Goal: Information Seeking & Learning: Check status

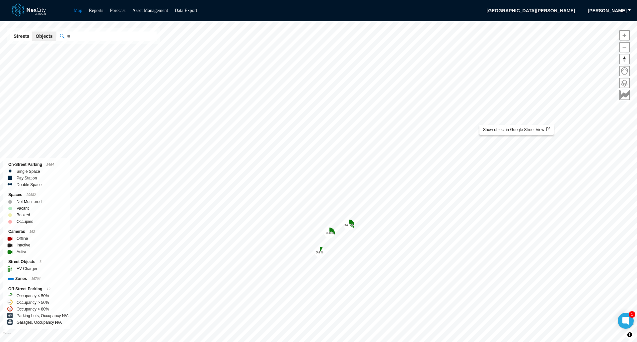
click at [630, 9] on span "button" at bounding box center [629, 10] width 5 height 5
click at [624, 83] on span at bounding box center [625, 83] width 10 height 10
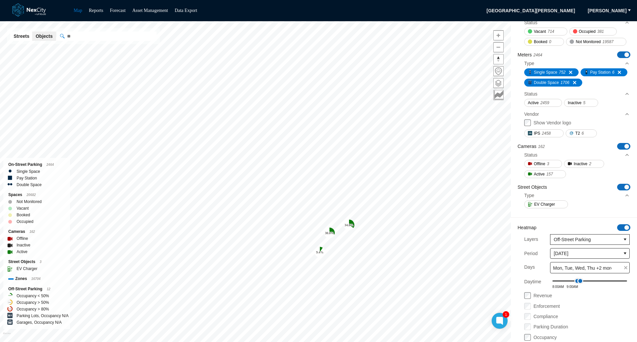
scroll to position [270, 0]
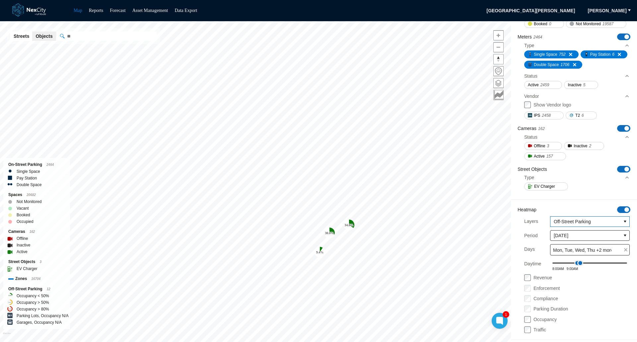
click at [623, 220] on icon "select" at bounding box center [625, 221] width 5 height 5
click at [560, 244] on span "Meters" at bounding box center [556, 244] width 14 height 7
click at [595, 281] on div "Saved Layer View New Areas ON OFF Study Areas Boundaries ON OFF Zones 17490 ON …" at bounding box center [574, 69] width 126 height 556
click at [624, 221] on icon "select" at bounding box center [625, 222] width 3 height 2
click at [557, 232] on span "Zones" at bounding box center [555, 233] width 13 height 7
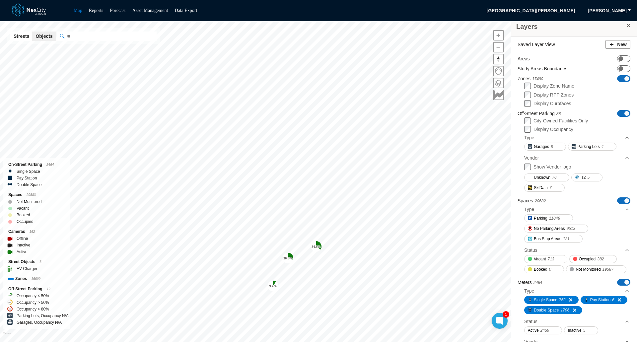
scroll to position [0, 0]
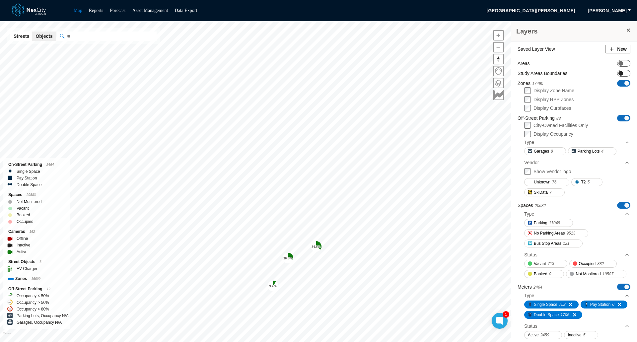
click at [619, 72] on span at bounding box center [621, 73] width 5 height 5
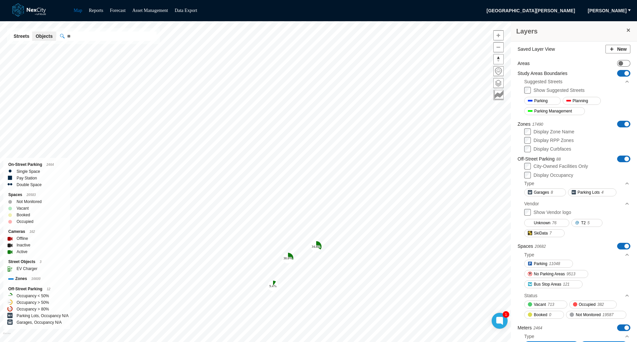
click at [617, 72] on span "ON OFF" at bounding box center [623, 73] width 13 height 7
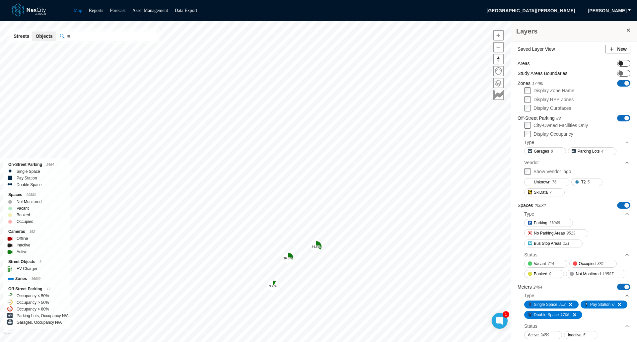
click at [619, 63] on span at bounding box center [621, 63] width 5 height 5
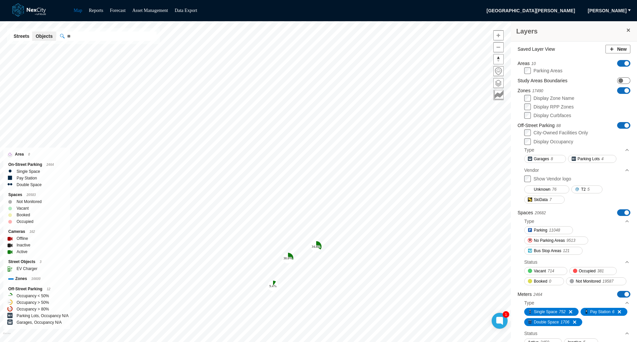
click at [617, 63] on span "ON OFF" at bounding box center [623, 63] width 13 height 7
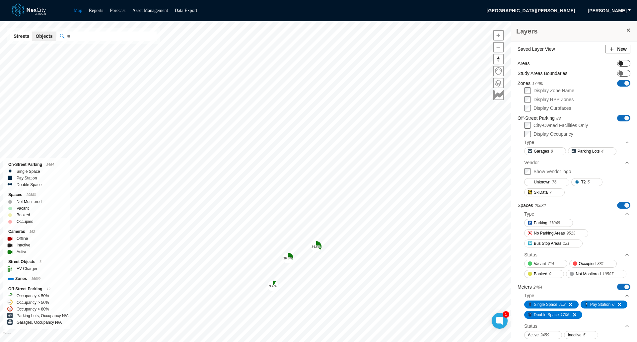
click at [619, 63] on span at bounding box center [621, 63] width 5 height 5
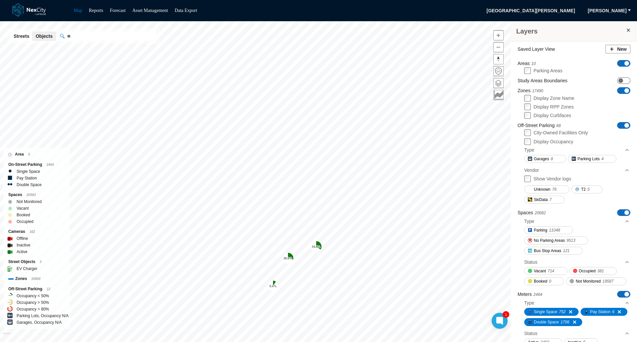
click at [617, 63] on span "ON OFF" at bounding box center [623, 63] width 13 height 7
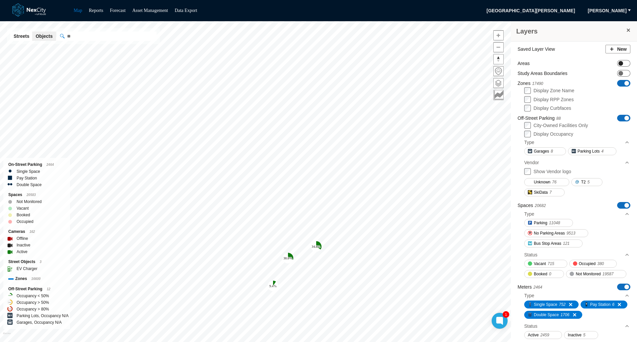
click at [619, 63] on span at bounding box center [621, 63] width 5 height 5
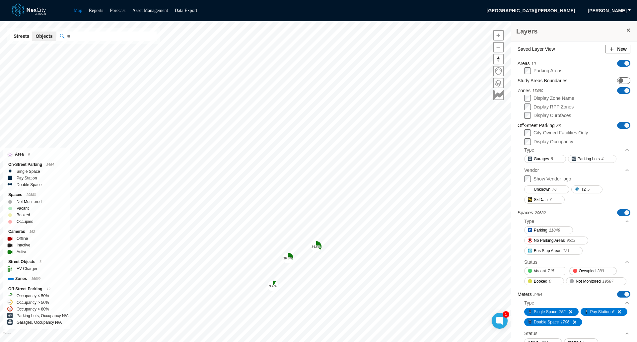
click at [617, 63] on span "ON OFF" at bounding box center [623, 63] width 13 height 7
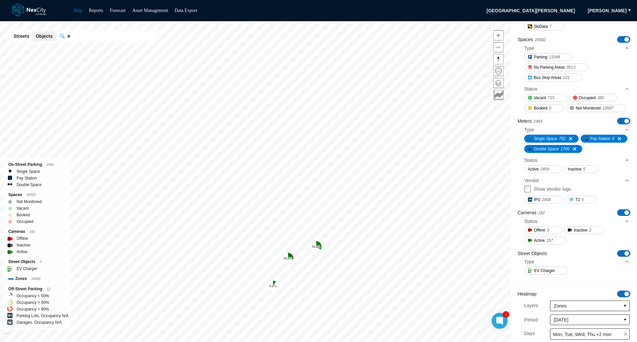
scroll to position [270, 0]
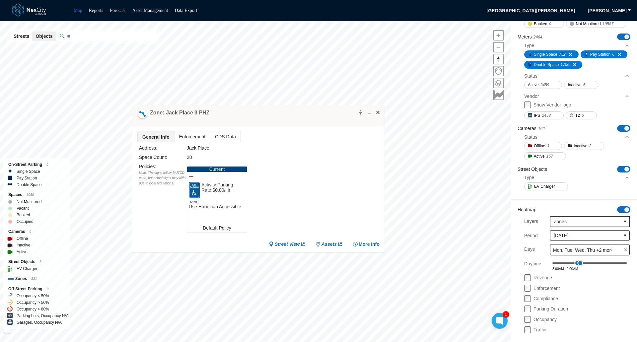
click at [191, 137] on span "Enforcement" at bounding box center [193, 136] width 36 height 11
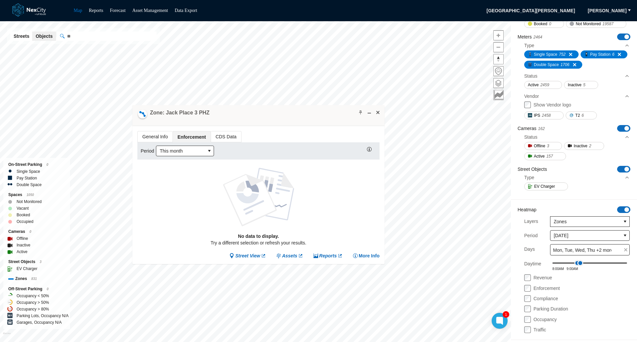
click at [224, 137] on span "CDS Data" at bounding box center [226, 136] width 30 height 11
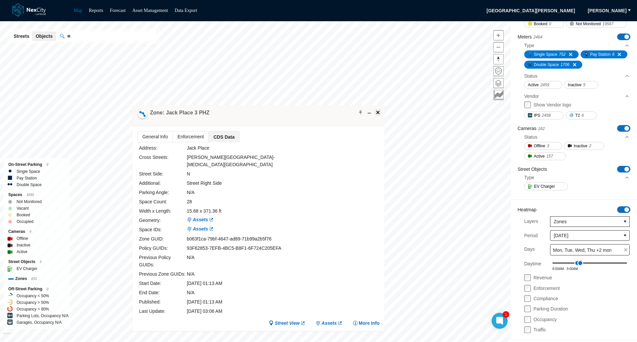
click at [378, 115] on span at bounding box center [377, 112] width 5 height 5
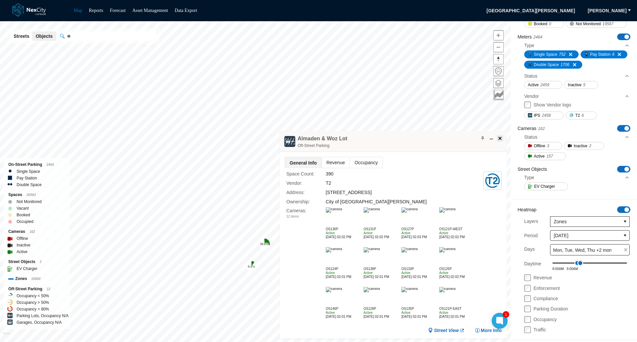
click at [501, 136] on span at bounding box center [500, 138] width 5 height 5
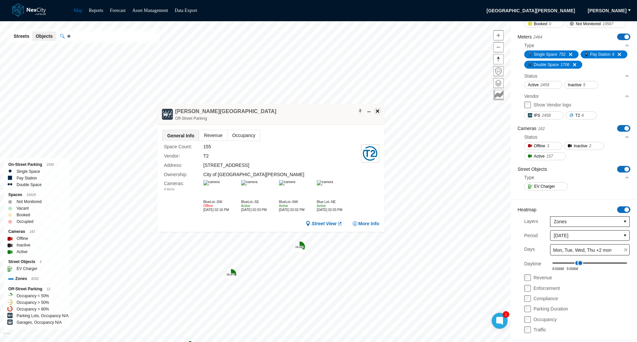
click at [378, 112] on span at bounding box center [377, 111] width 5 height 5
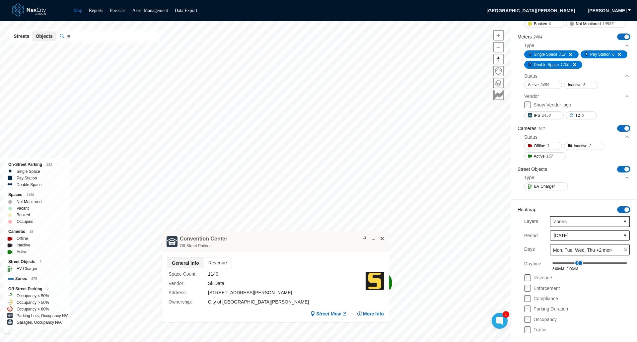
click at [215, 266] on span "Revenue" at bounding box center [218, 263] width 28 height 11
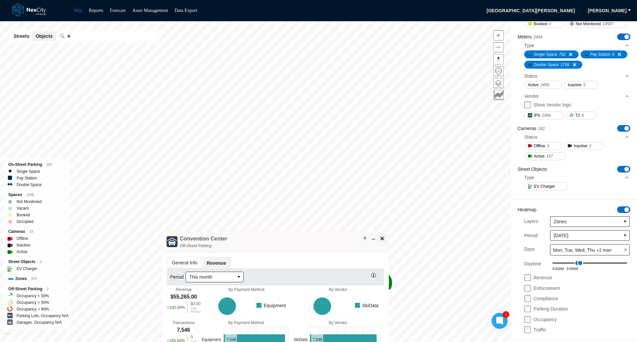
click at [381, 237] on span at bounding box center [382, 238] width 5 height 5
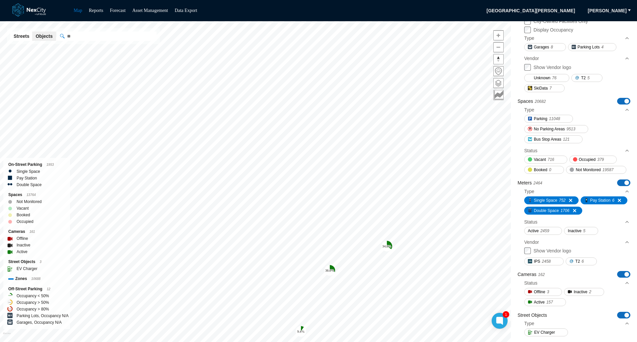
scroll to position [0, 0]
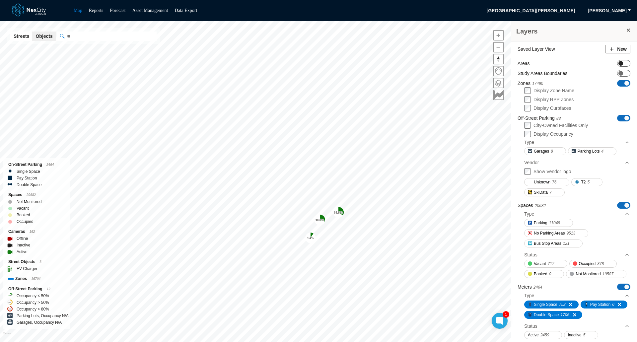
click at [619, 64] on span at bounding box center [621, 63] width 5 height 5
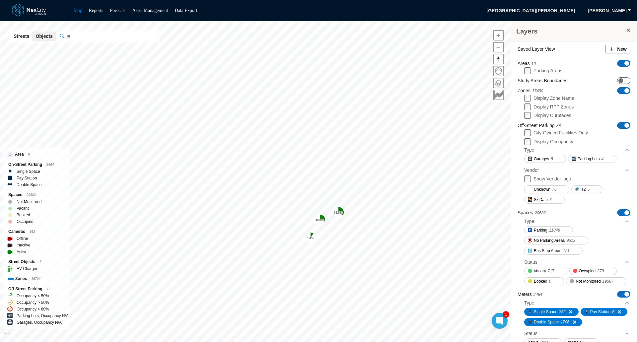
click at [617, 64] on span "ON OFF" at bounding box center [623, 63] width 13 height 7
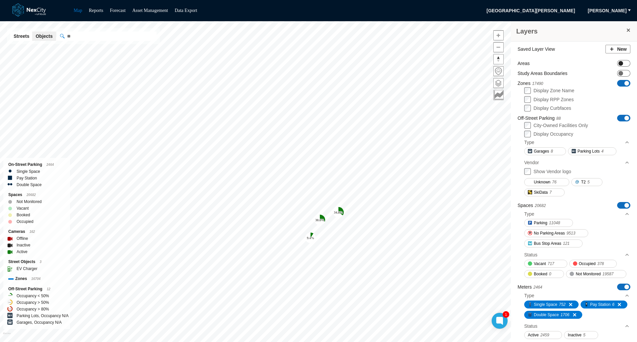
click at [619, 64] on span at bounding box center [621, 63] width 5 height 5
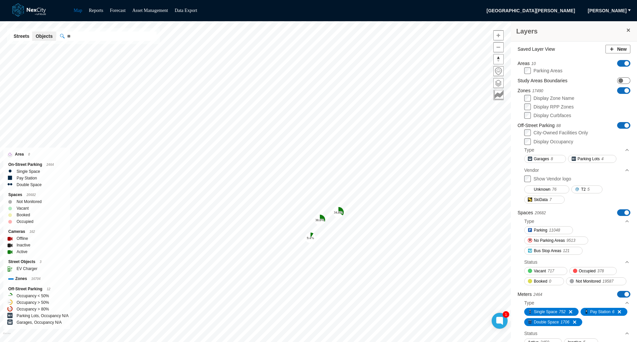
click at [617, 64] on span "ON OFF" at bounding box center [623, 63] width 13 height 7
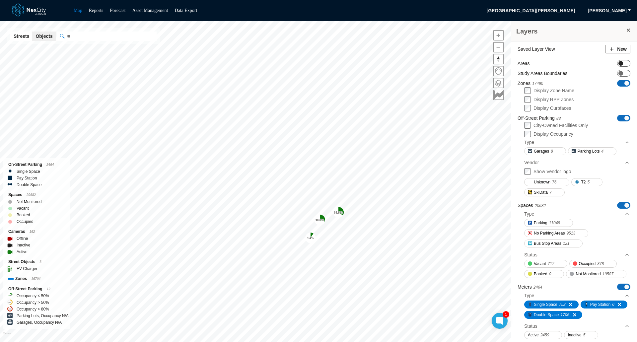
click at [619, 64] on span at bounding box center [621, 63] width 5 height 5
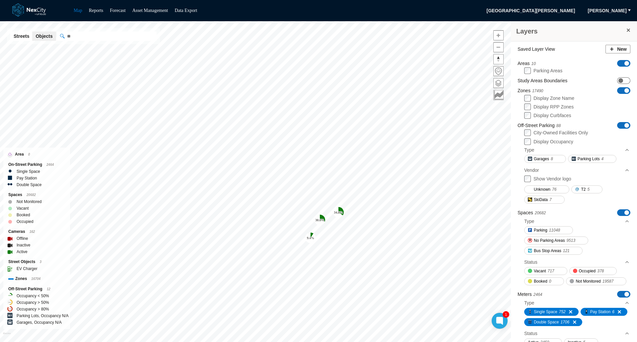
click at [617, 64] on span "ON OFF" at bounding box center [623, 63] width 13 height 7
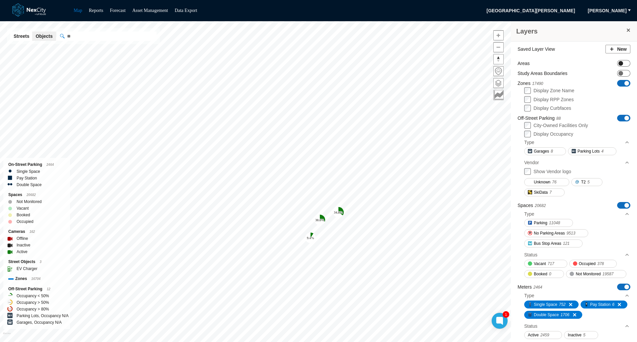
click at [619, 64] on span at bounding box center [621, 63] width 5 height 5
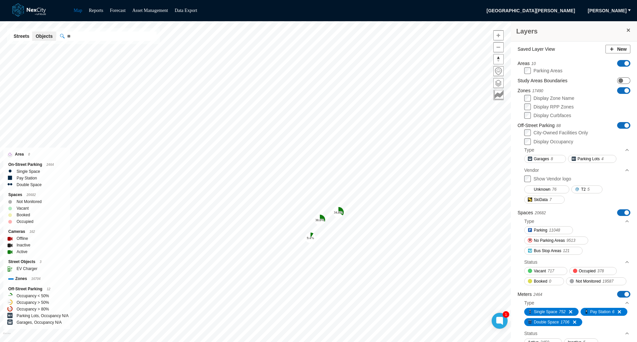
click at [617, 64] on span "ON OFF" at bounding box center [623, 63] width 13 height 7
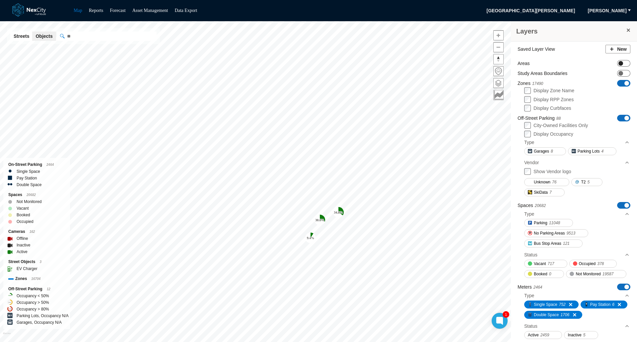
click at [619, 64] on span at bounding box center [621, 63] width 5 height 5
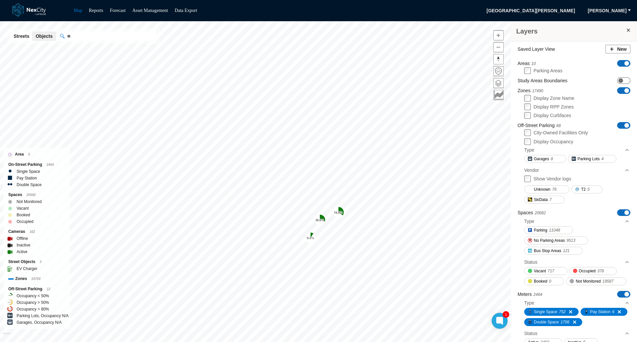
click at [617, 64] on span "ON OFF" at bounding box center [623, 63] width 13 height 7
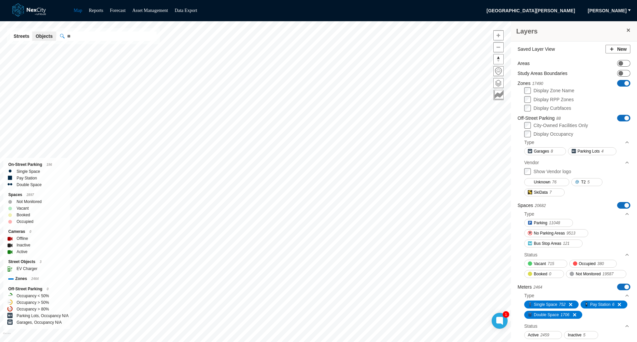
click at [626, 31] on span at bounding box center [628, 30] width 5 height 5
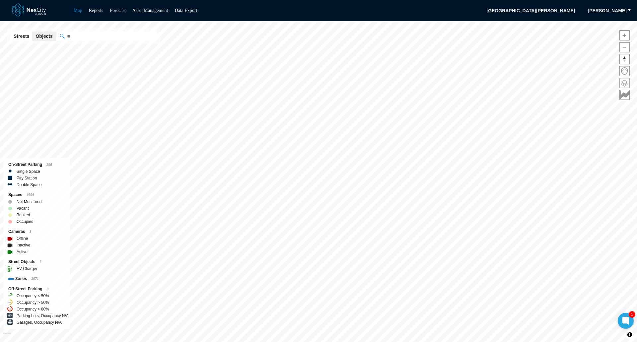
click at [622, 82] on span at bounding box center [625, 83] width 10 height 10
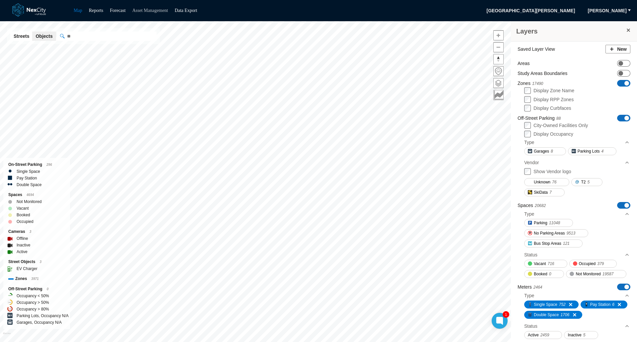
click at [162, 10] on link "Asset Management" at bounding box center [150, 10] width 36 height 5
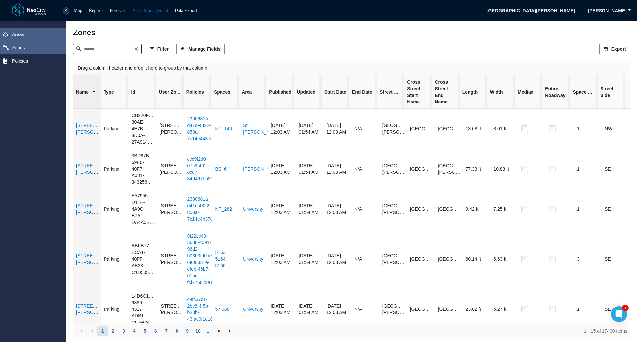
click at [13, 34] on span "Areas" at bounding box center [18, 34] width 12 height 7
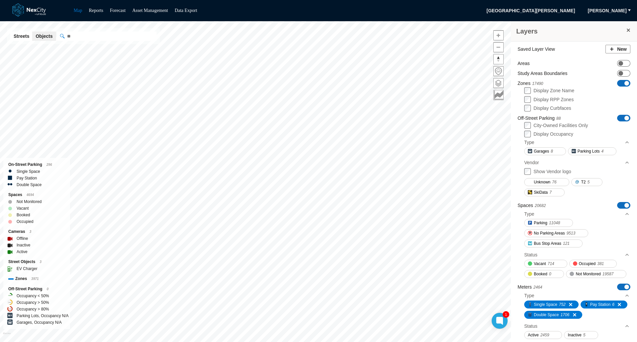
click at [626, 30] on span at bounding box center [628, 30] width 5 height 5
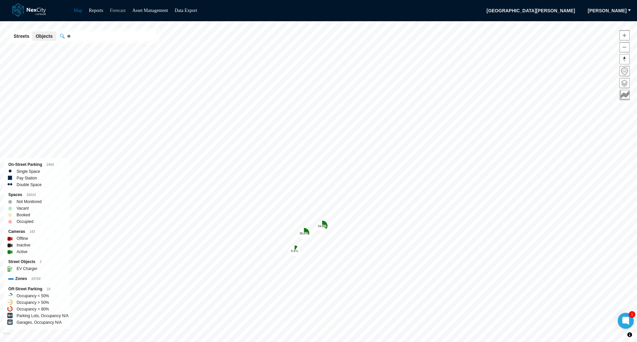
click at [117, 8] on link "Forecast" at bounding box center [118, 10] width 16 height 5
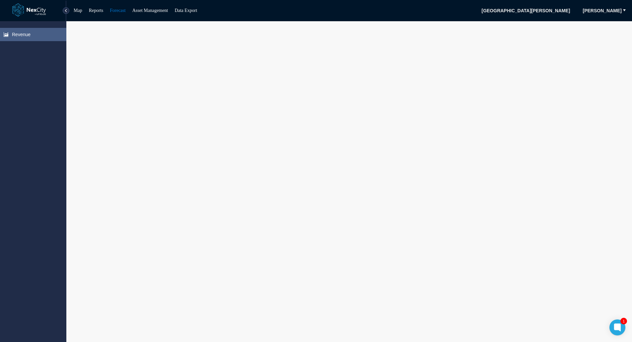
click at [119, 9] on link "Forecast" at bounding box center [118, 10] width 16 height 5
click at [99, 12] on link "Reports" at bounding box center [96, 10] width 15 height 5
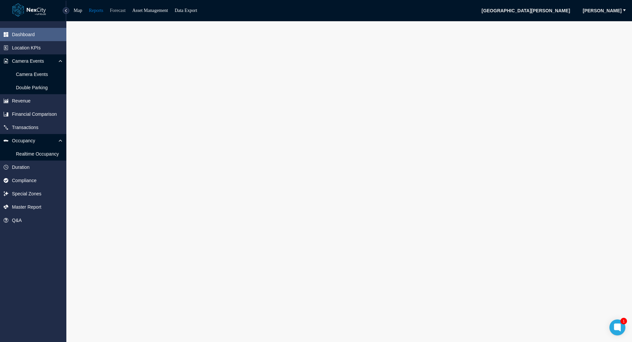
click at [120, 8] on link "Forecast" at bounding box center [118, 10] width 16 height 5
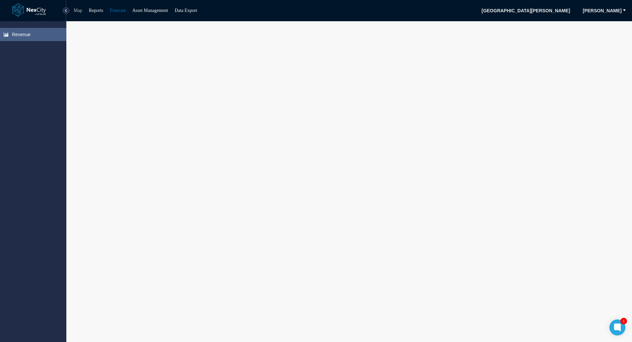
click at [80, 8] on link "Map" at bounding box center [78, 10] width 9 height 5
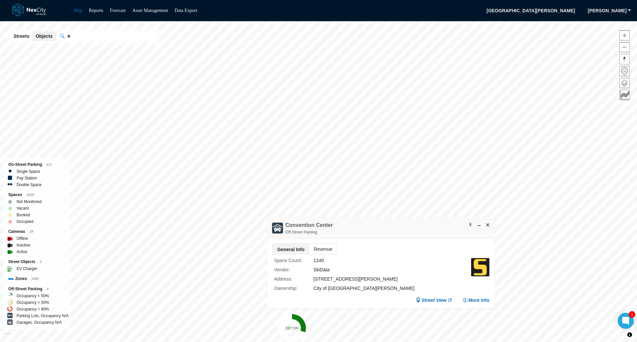
click at [320, 247] on span "Revenue" at bounding box center [323, 249] width 28 height 11
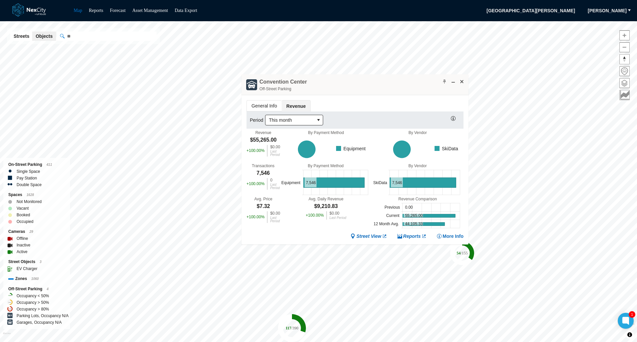
drag, startPoint x: 438, startPoint y: 230, endPoint x: 412, endPoint y: 87, distance: 145.7
click at [412, 87] on div "[GEOGRAPHIC_DATA] Off-Street Parking" at bounding box center [355, 84] width 227 height 21
click at [318, 119] on icon "select" at bounding box center [318, 120] width 3 height 2
click at [289, 131] on li "[DATE]" at bounding box center [293, 132] width 55 height 11
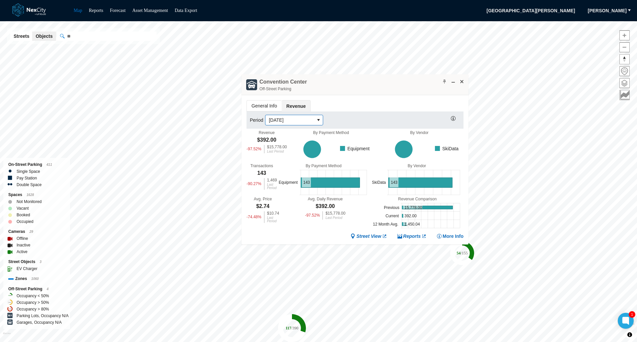
click at [319, 120] on icon "select" at bounding box center [318, 119] width 5 height 5
click at [282, 140] on span "Last day" at bounding box center [277, 143] width 18 height 7
click at [461, 81] on span at bounding box center [461, 81] width 5 height 5
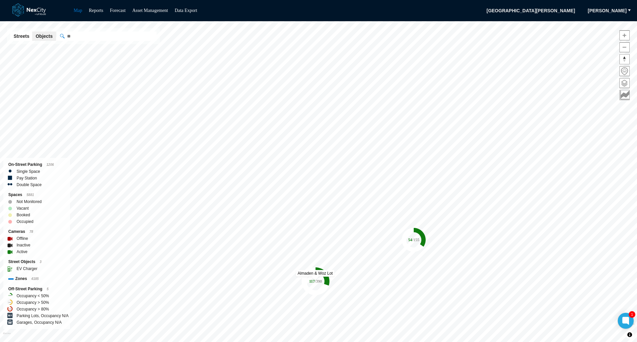
click at [315, 280] on tspan "/ 390" at bounding box center [318, 281] width 7 height 5
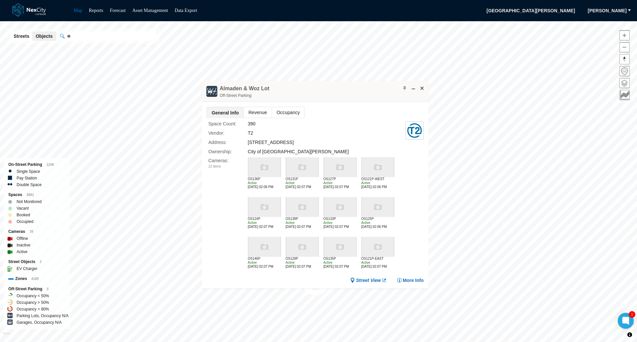
click at [257, 110] on span "Revenue" at bounding box center [258, 112] width 28 height 11
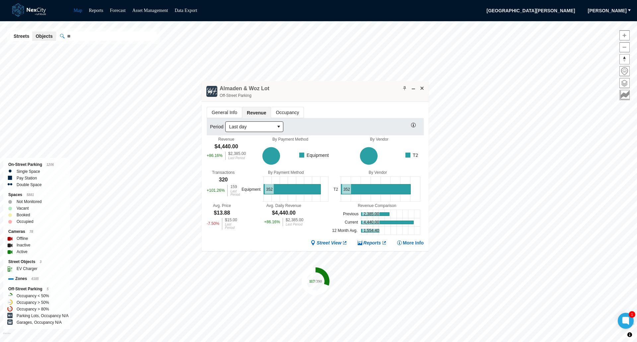
click at [290, 112] on span "Occupancy" at bounding box center [287, 112] width 33 height 11
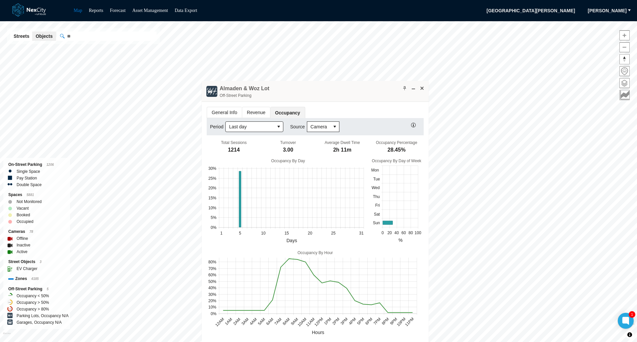
click at [228, 110] on span "General Info" at bounding box center [224, 112] width 35 height 11
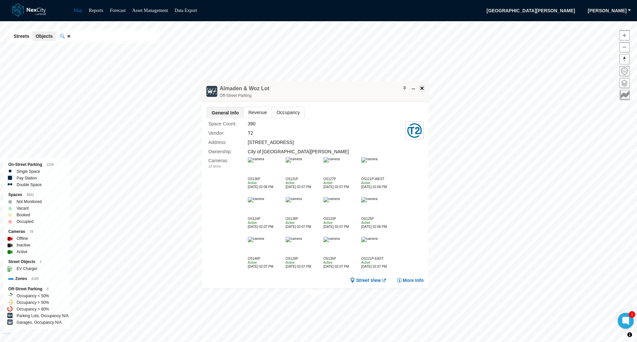
click at [423, 87] on span at bounding box center [422, 88] width 5 height 5
